Goal: Task Accomplishment & Management: Use online tool/utility

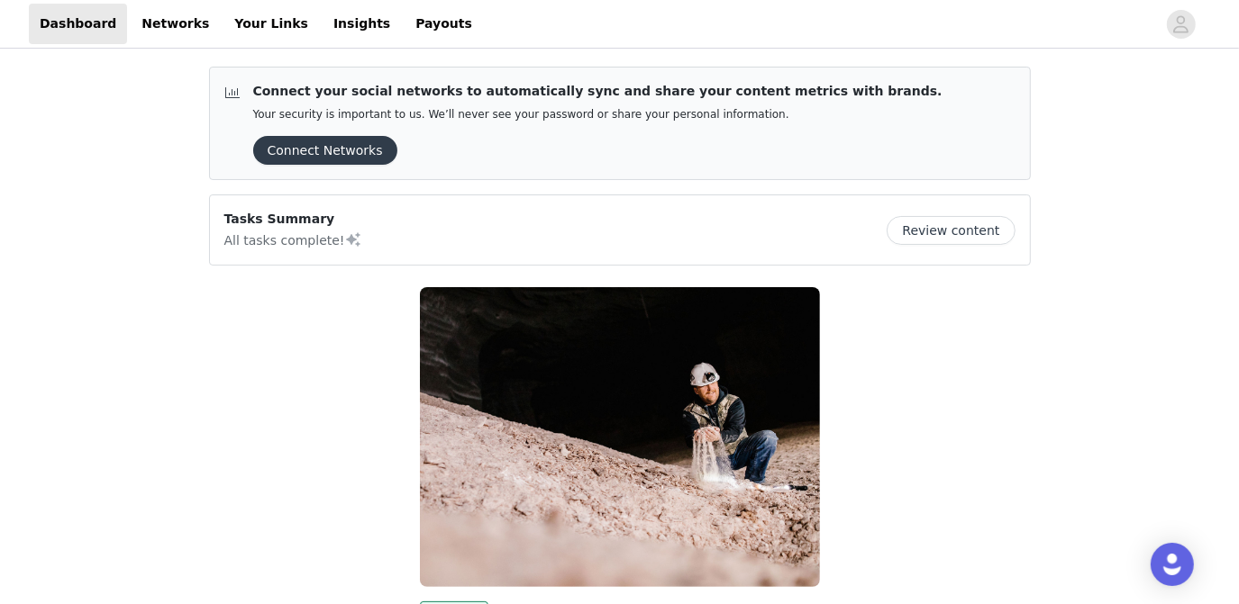
scroll to position [268, 0]
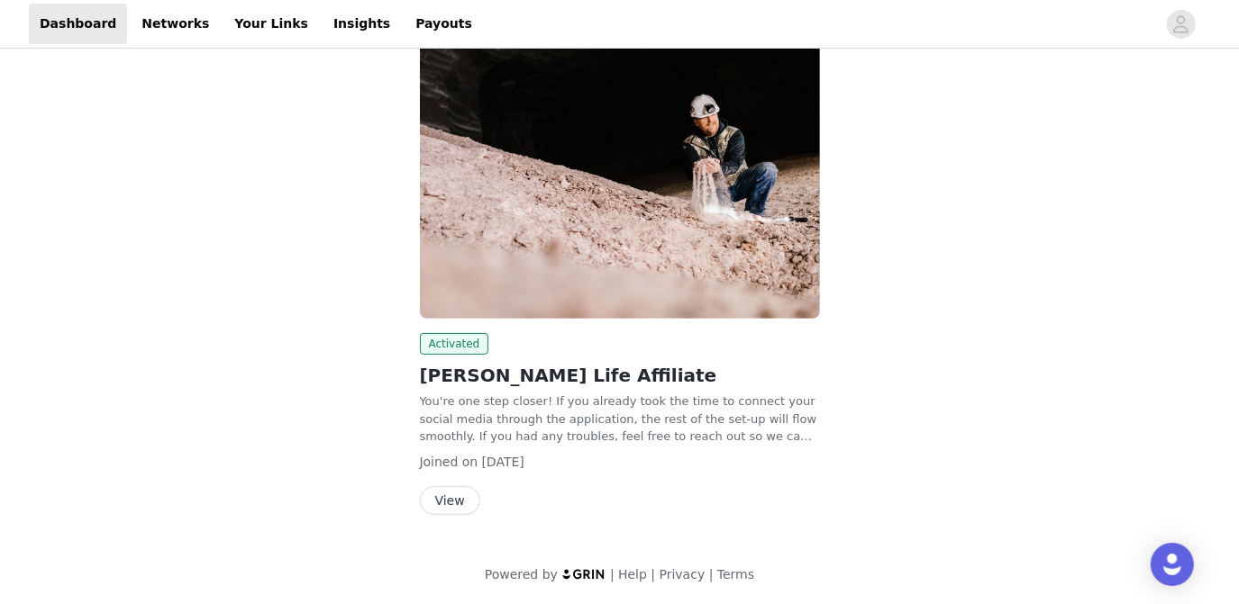
click at [600, 528] on div "Activated [PERSON_NAME] Life Affiliate You're one step closer! If you already t…" at bounding box center [620, 270] width 422 height 525
click at [458, 505] on button "View" at bounding box center [450, 500] width 60 height 29
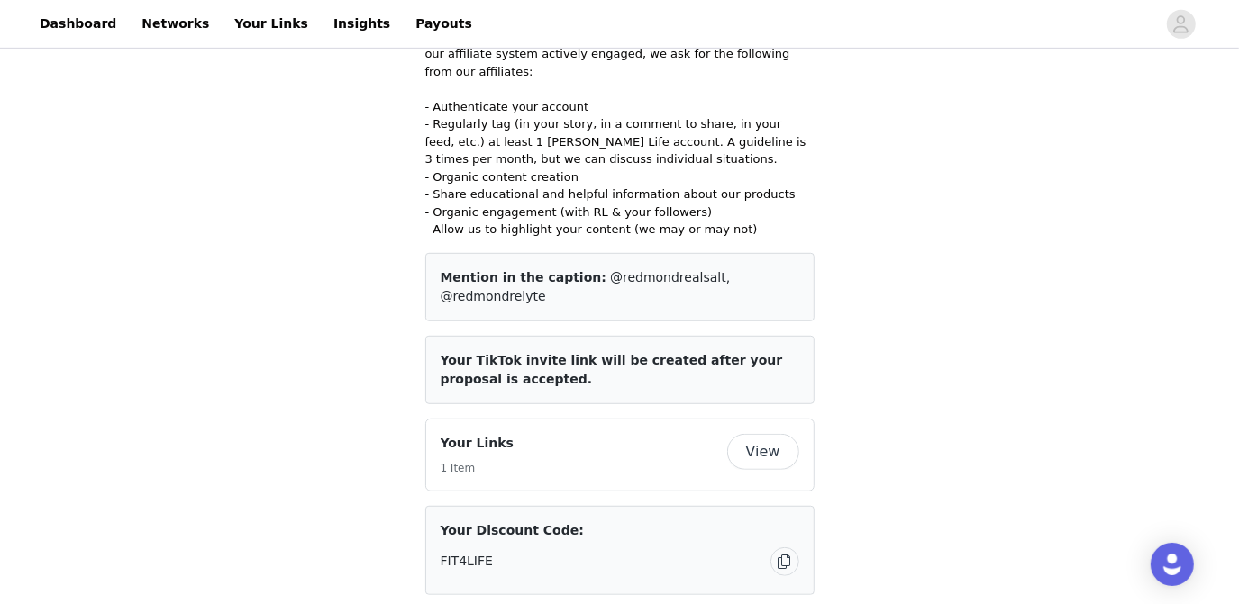
scroll to position [874, 0]
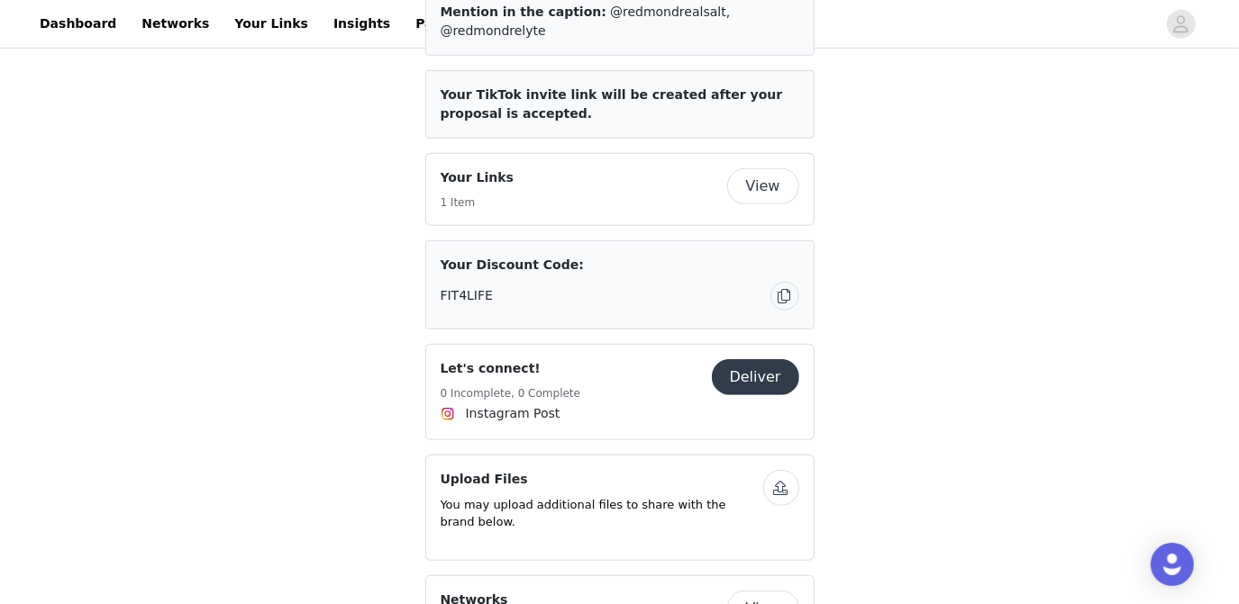
click at [776, 359] on button "Deliver" at bounding box center [755, 377] width 87 height 36
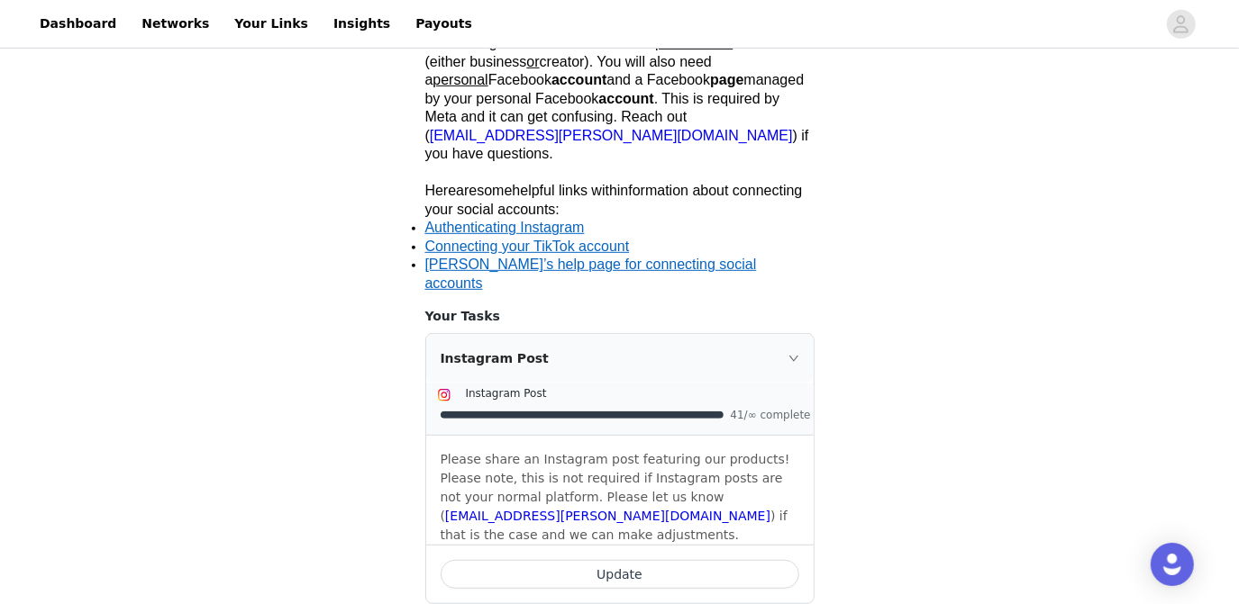
scroll to position [576, 0]
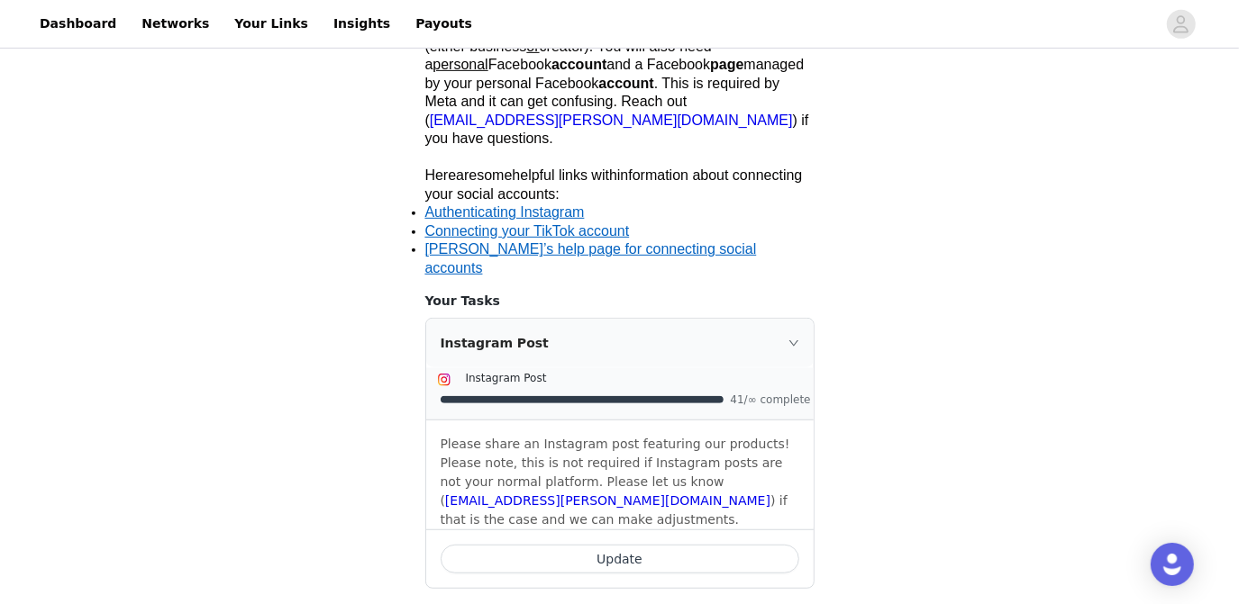
click at [631, 545] on button "Update" at bounding box center [619, 559] width 359 height 29
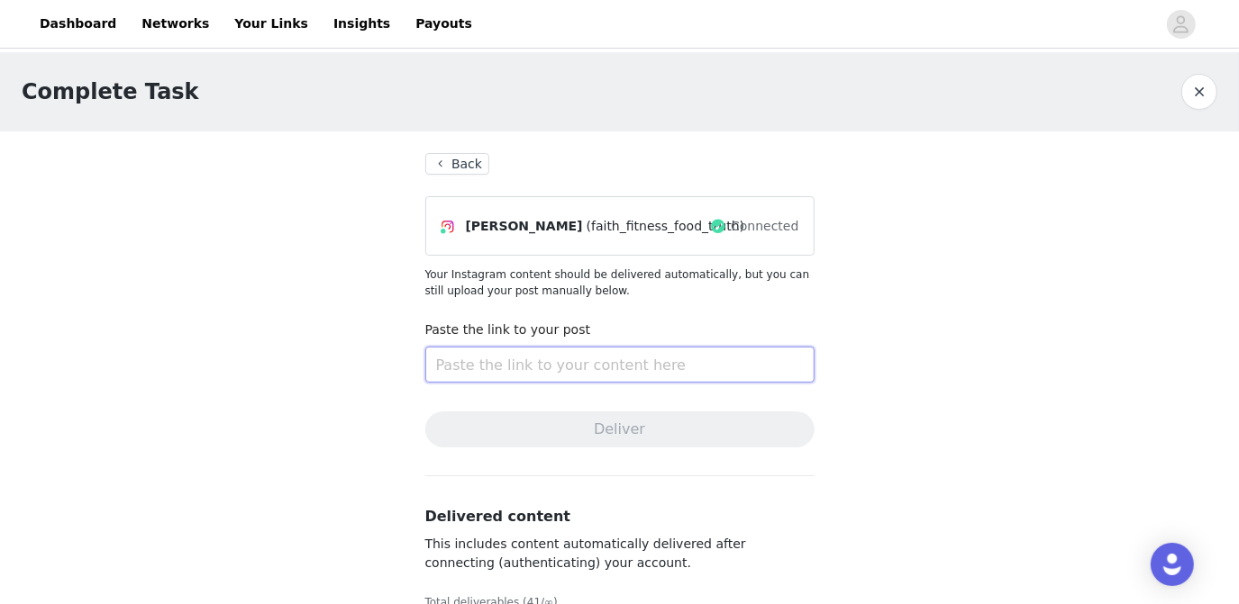
paste input "[URL][DOMAIN_NAME]"
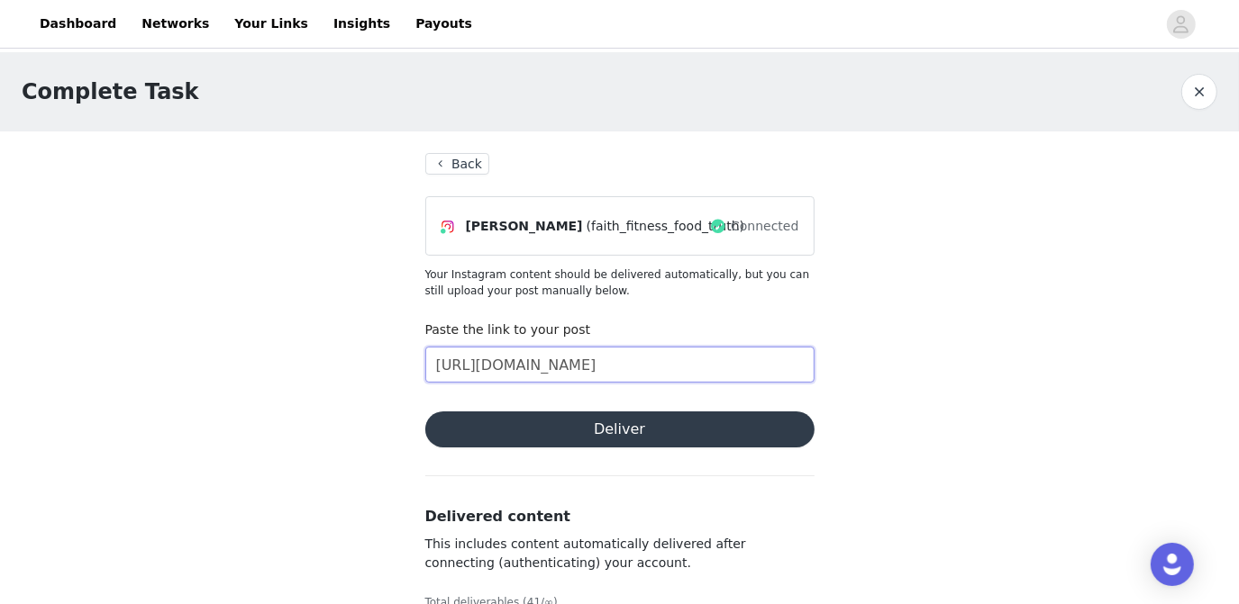
type input "[URL][DOMAIN_NAME]"
click at [614, 442] on button "Deliver" at bounding box center [619, 430] width 389 height 36
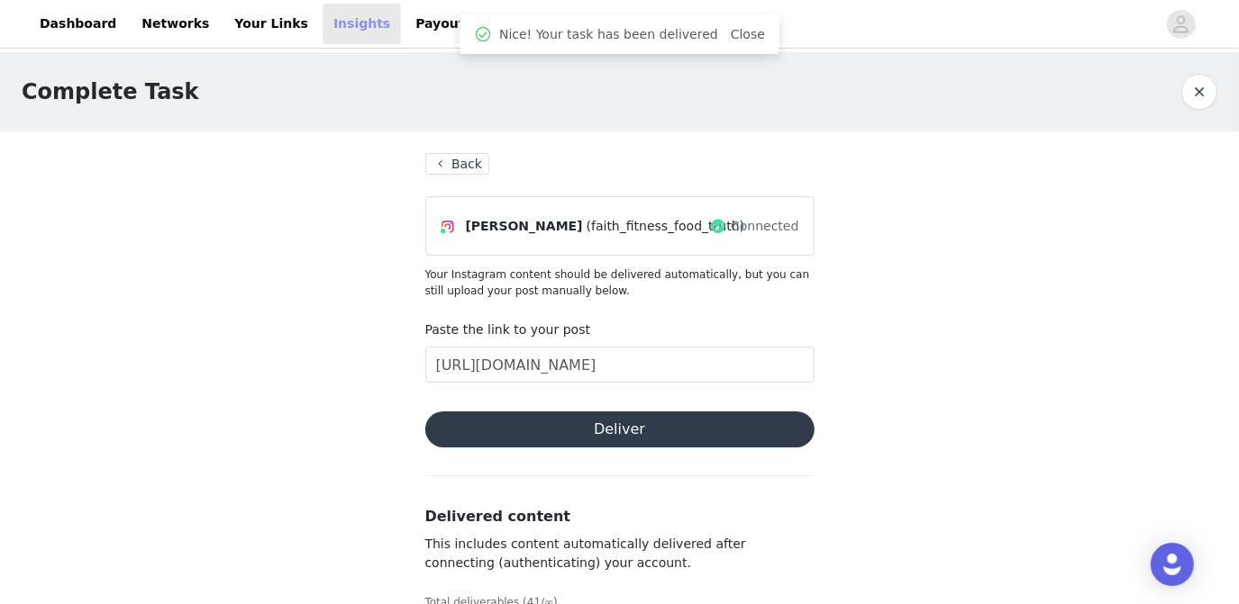
click at [322, 19] on link "Insights" at bounding box center [361, 24] width 78 height 41
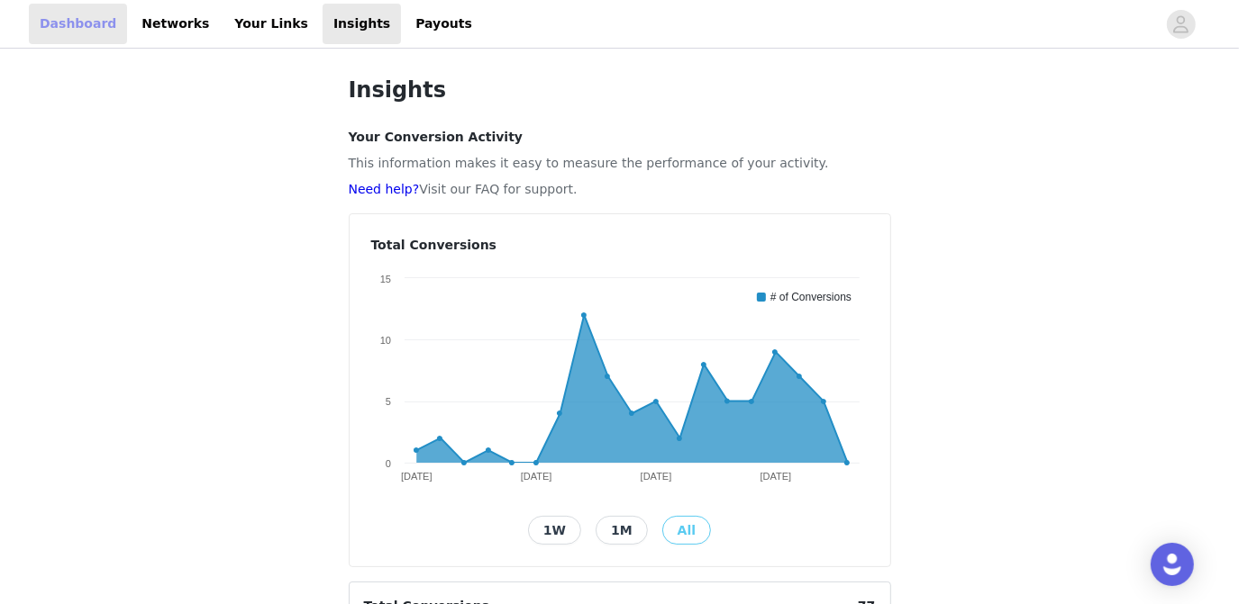
click at [69, 27] on link "Dashboard" at bounding box center [78, 24] width 98 height 41
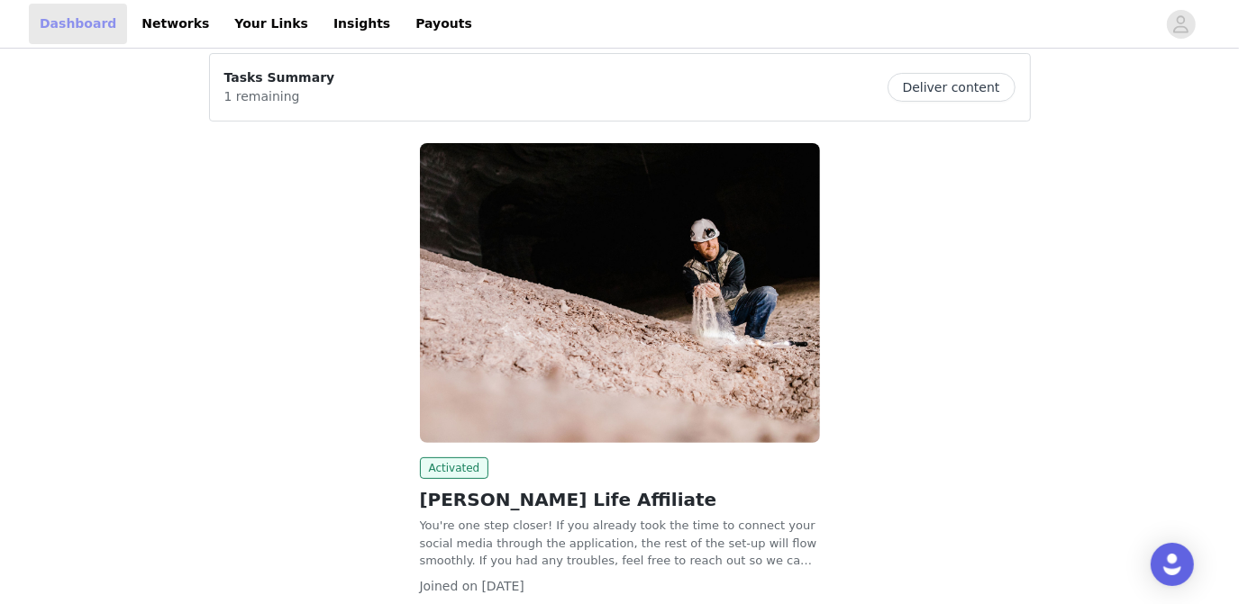
scroll to position [265, 0]
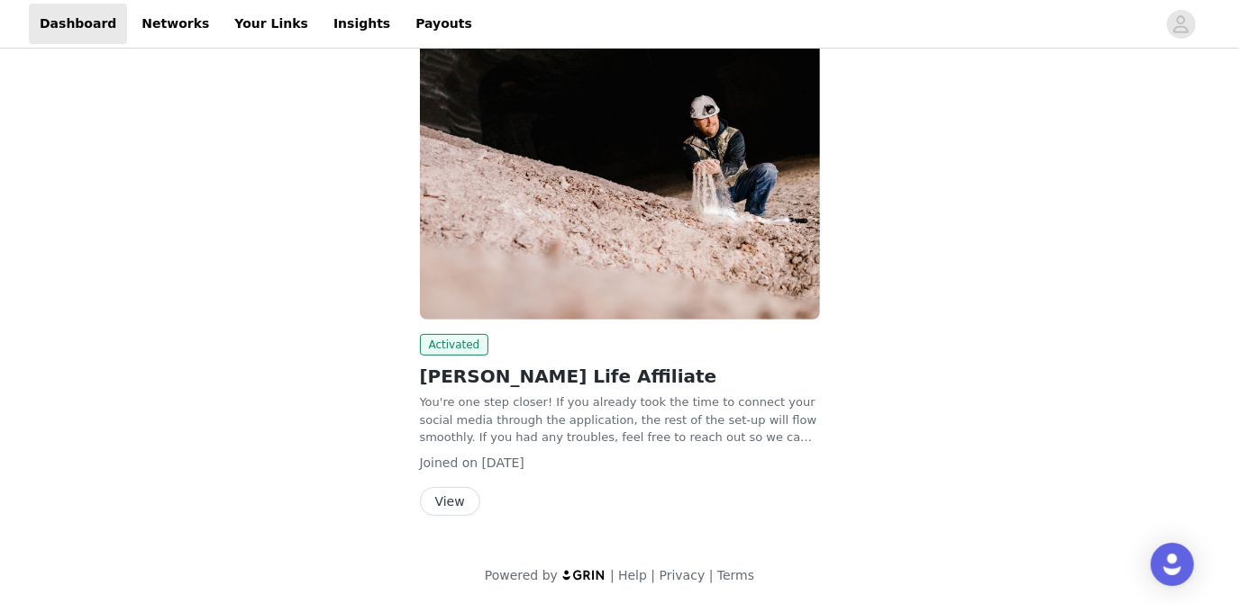
click at [441, 507] on button "View" at bounding box center [450, 501] width 60 height 29
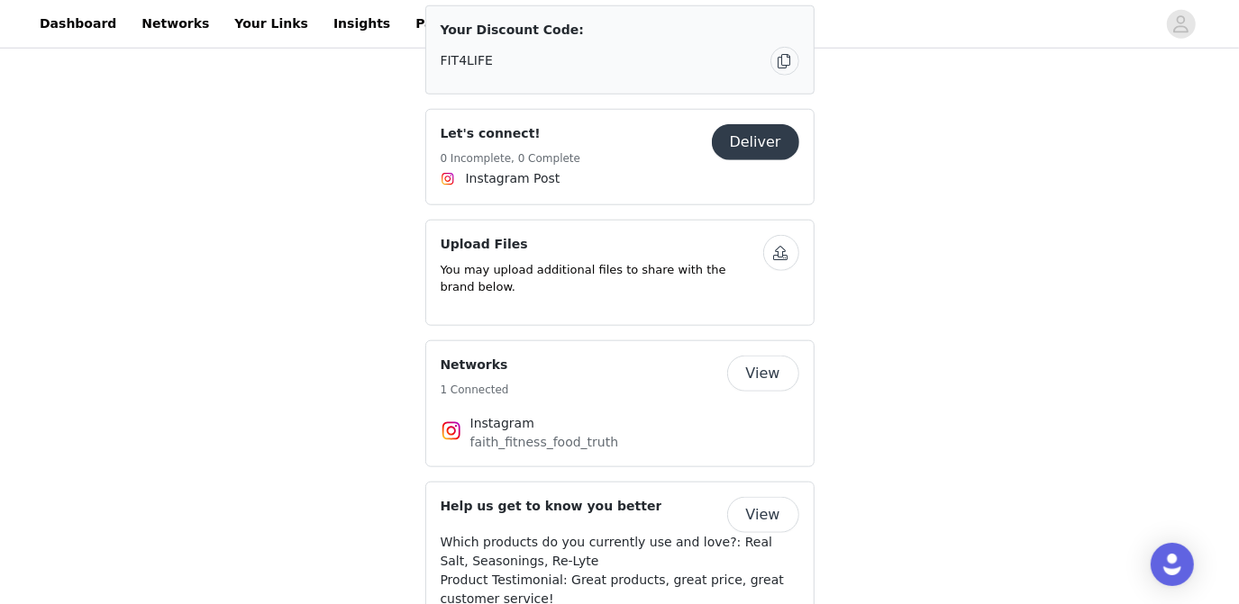
scroll to position [1113, 0]
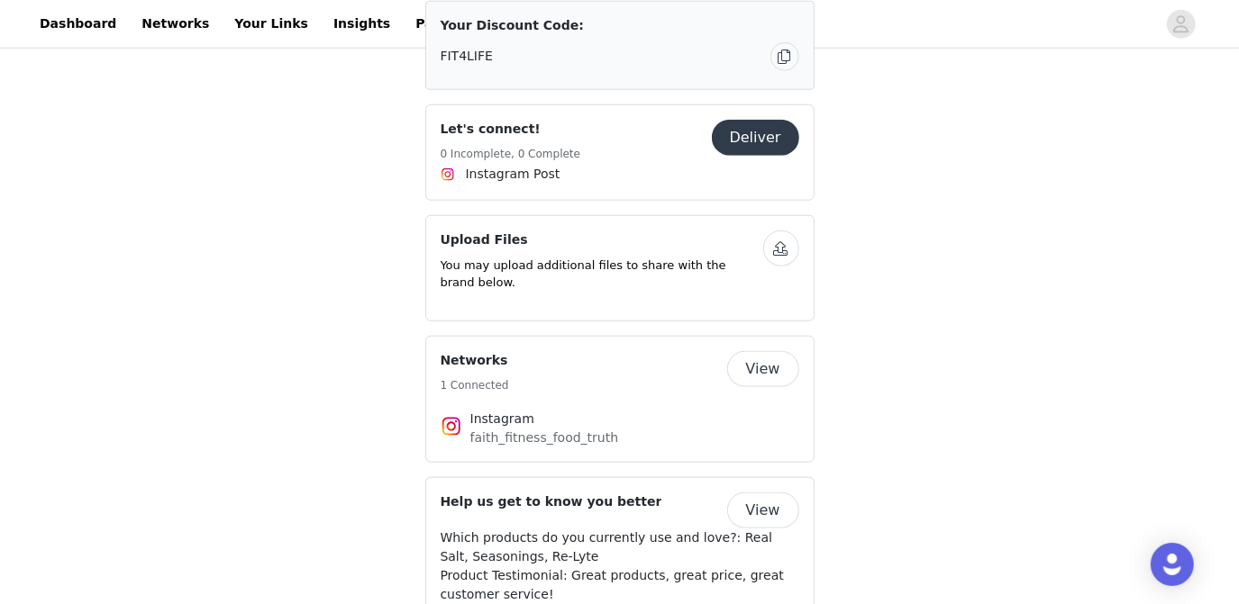
click at [751, 120] on button "Deliver" at bounding box center [755, 138] width 87 height 36
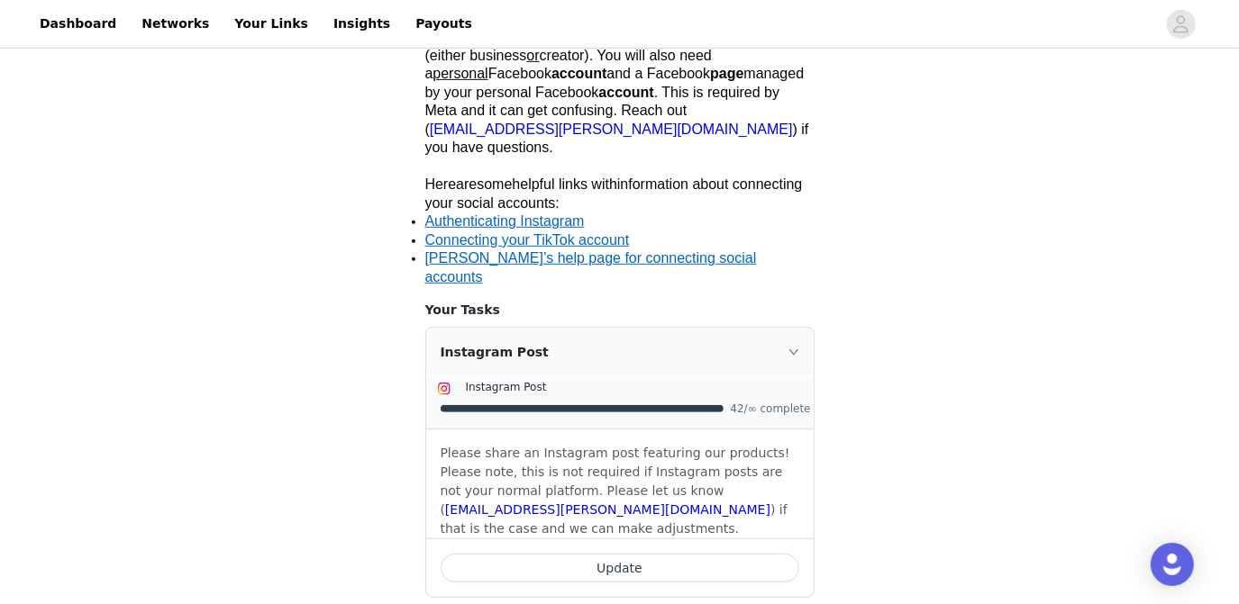
scroll to position [564, 0]
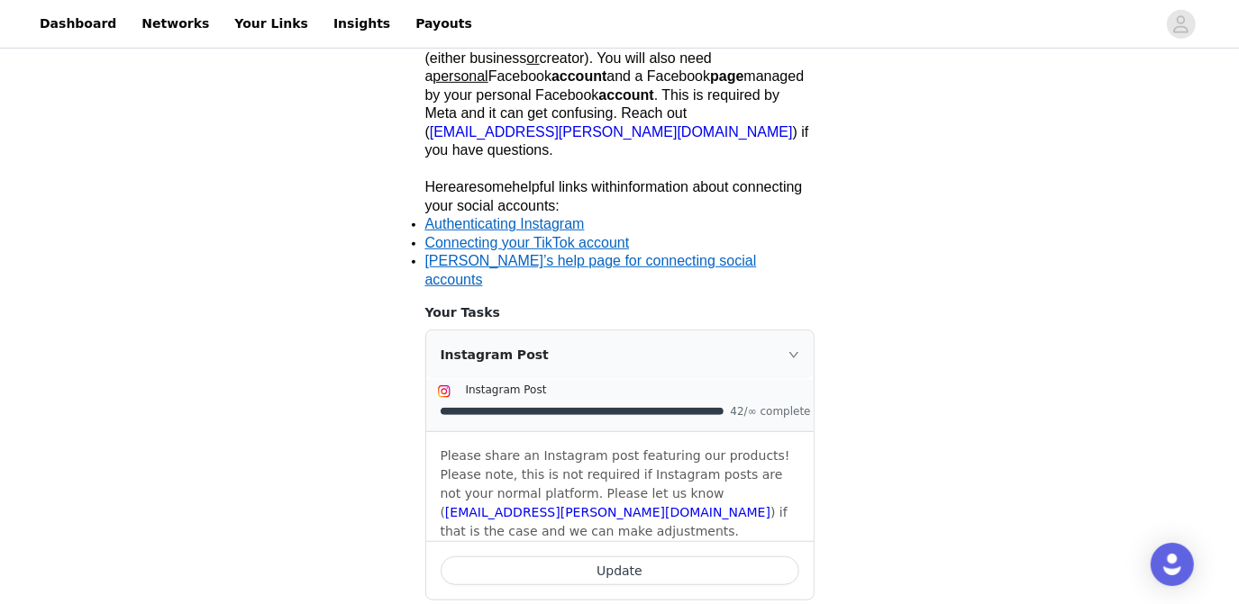
click at [629, 557] on button "Update" at bounding box center [619, 571] width 359 height 29
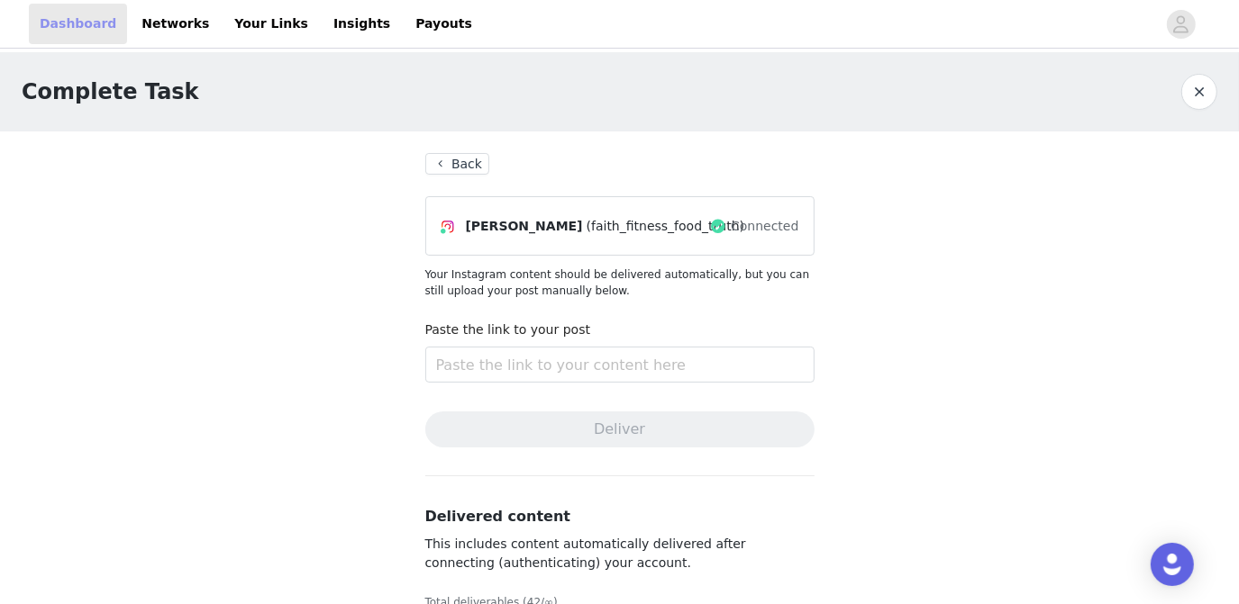
click at [76, 15] on link "Dashboard" at bounding box center [78, 24] width 98 height 41
